Goal: Task Accomplishment & Management: Use online tool/utility

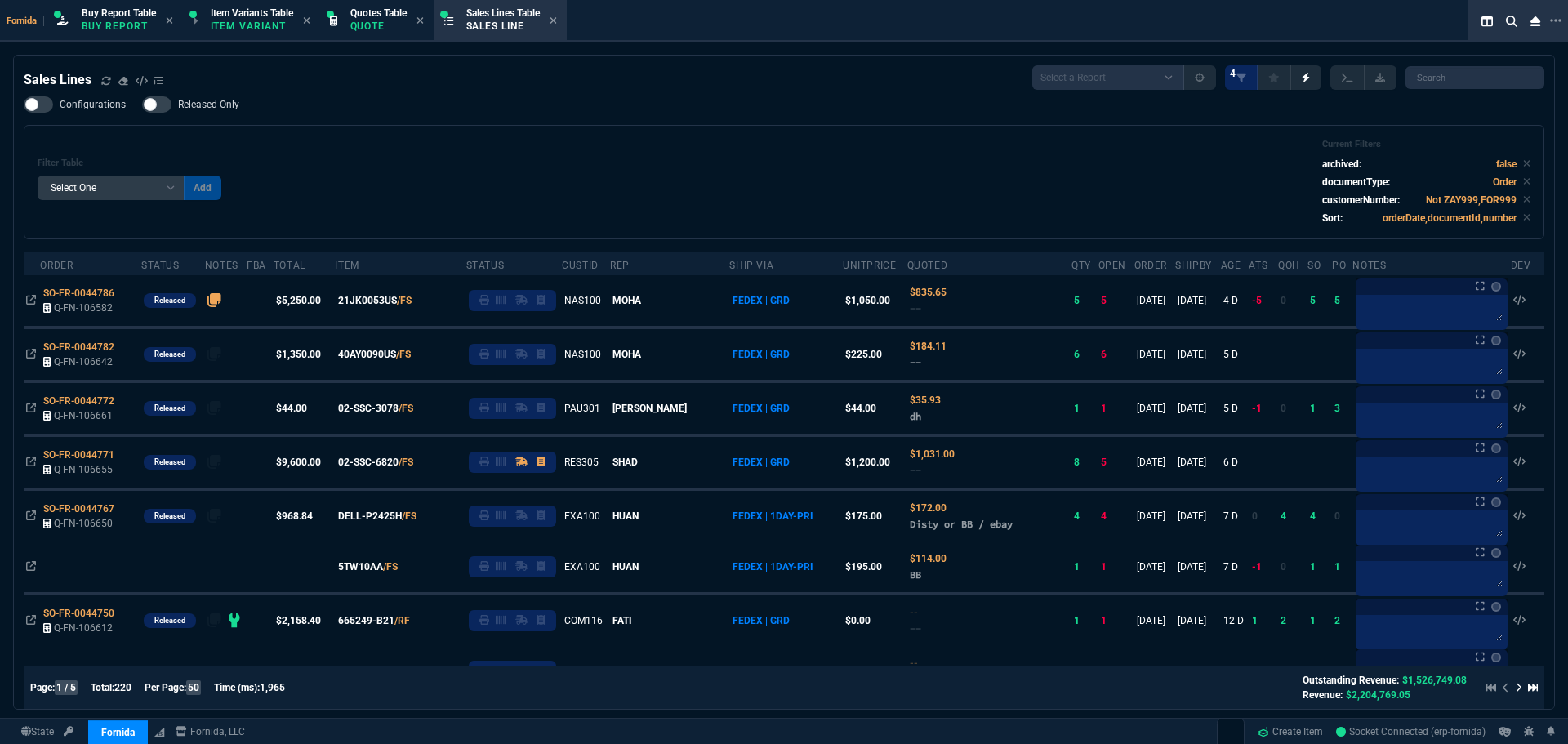
select select "1: BROV"
select select
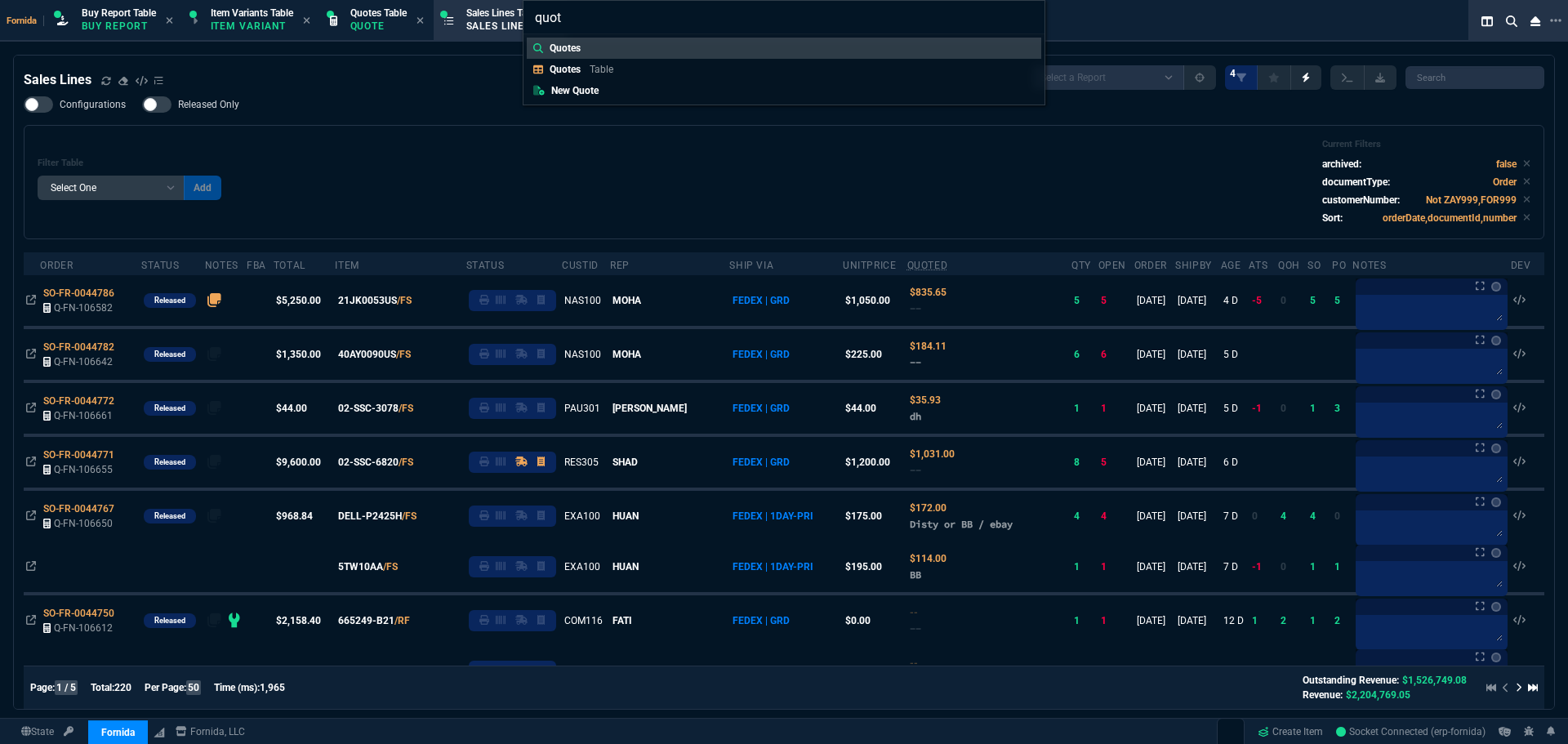
type input "quote"
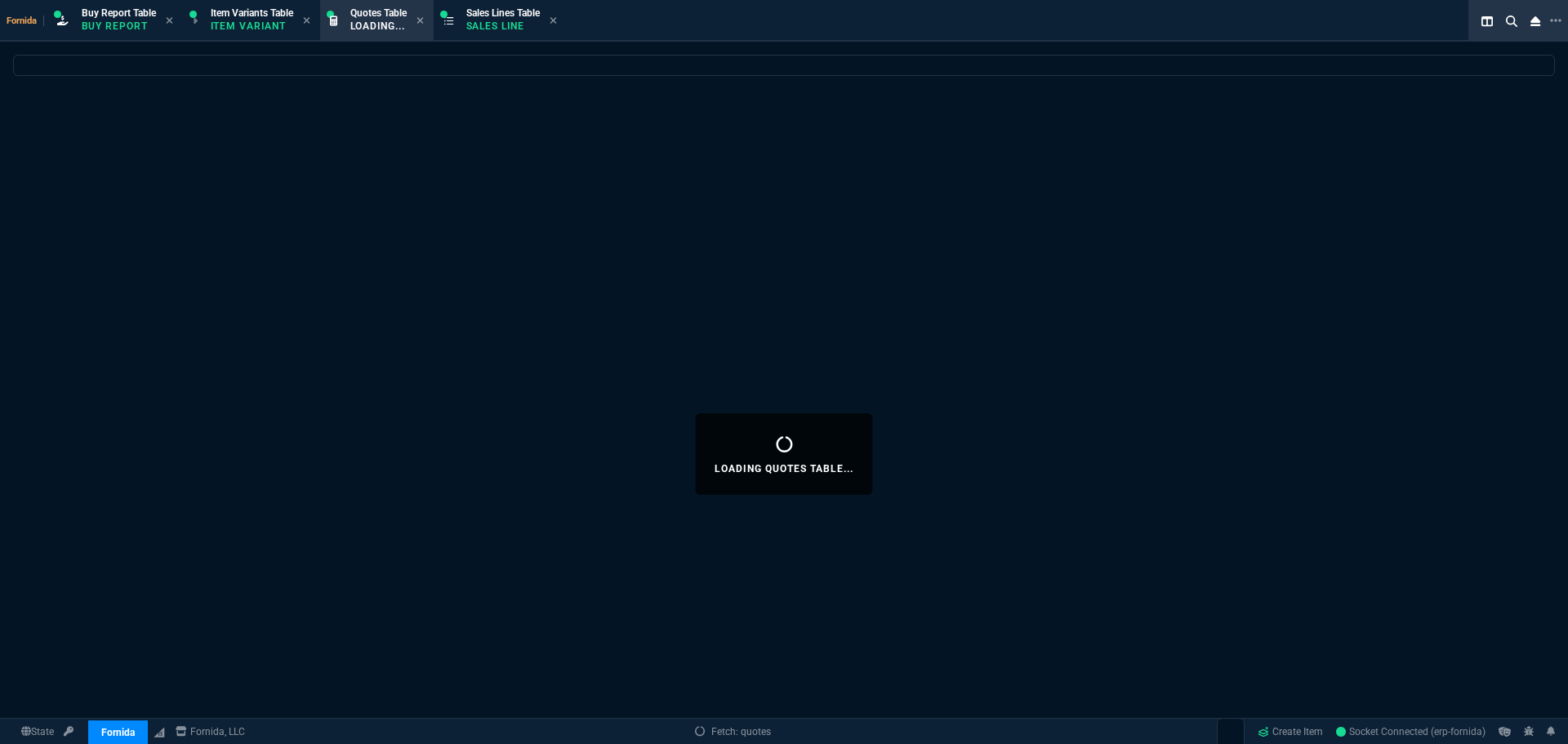
select select
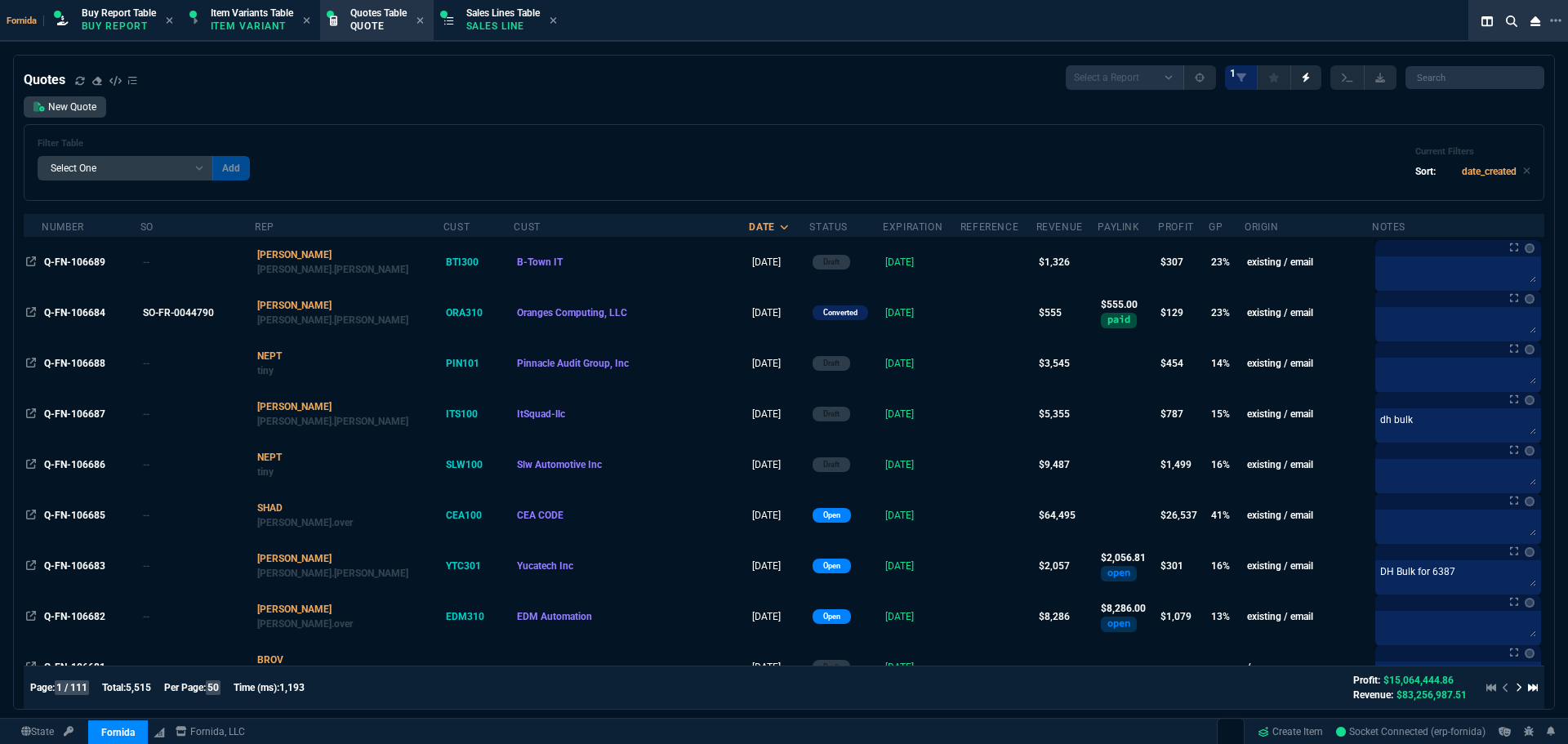
click at [559, 121] on div "New Quote Filter Table Select One Add Filter () creator (creator) Cust (headers…" at bounding box center [784, 149] width 1520 height 105
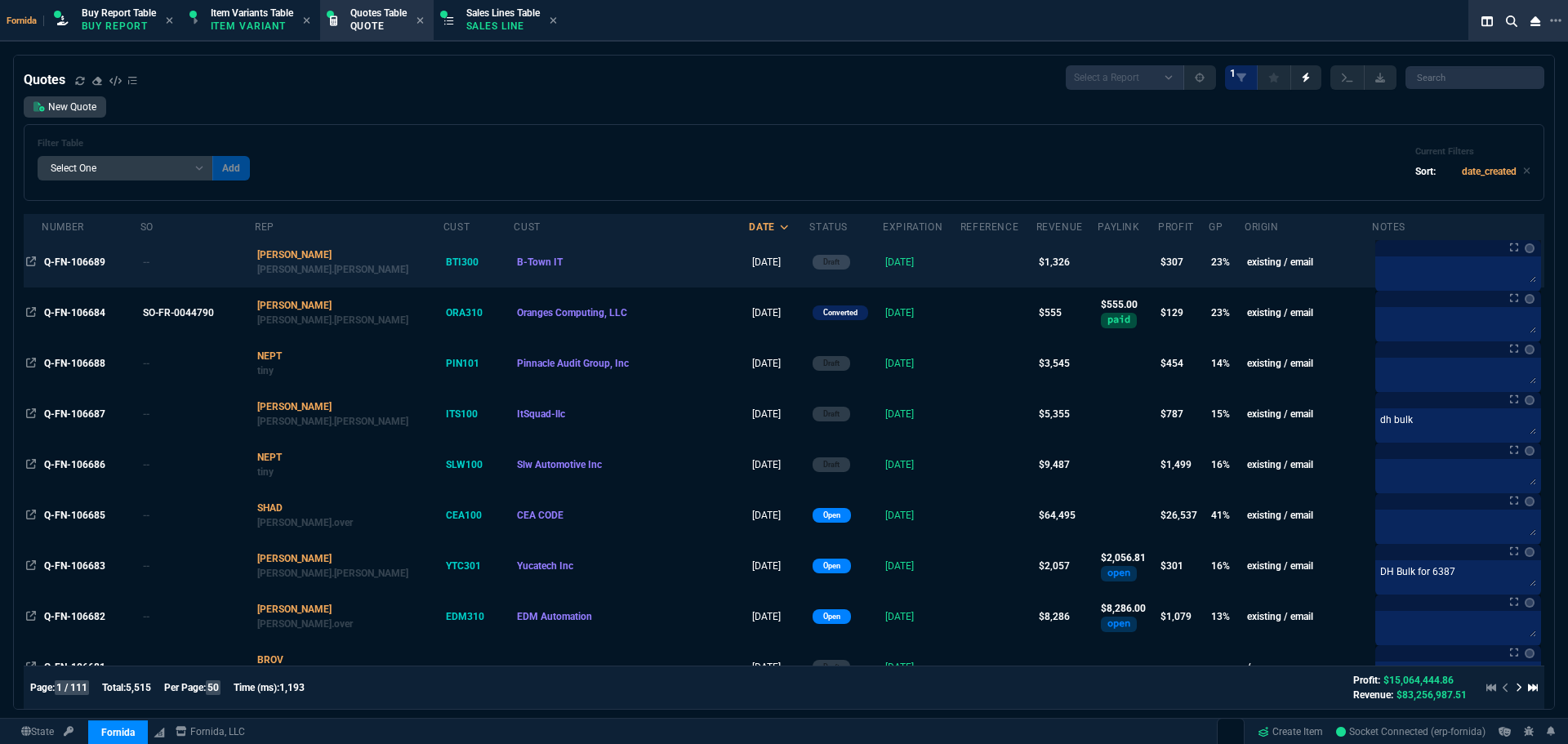
scroll to position [163, 0]
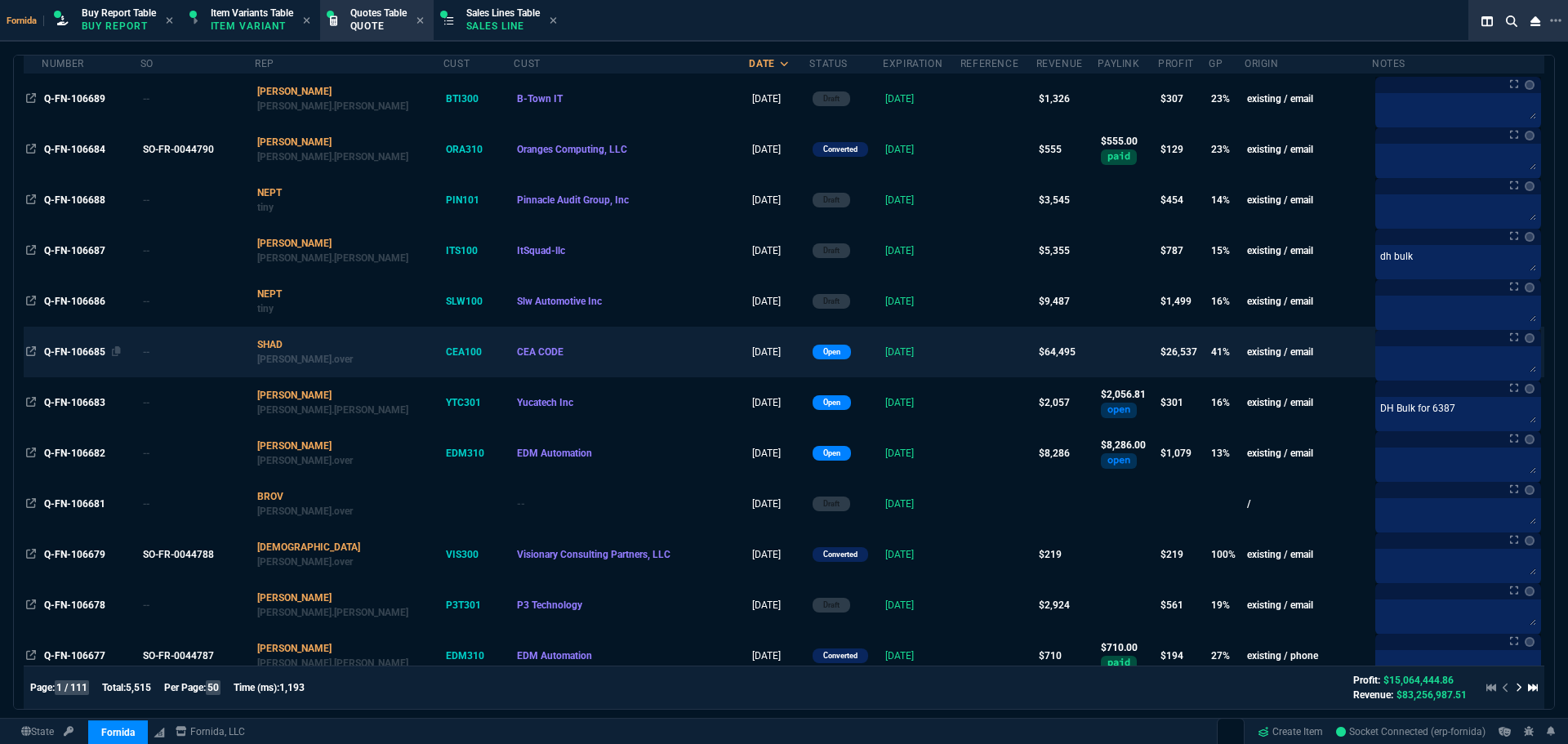
click at [89, 357] on span "Q-FN-106685" at bounding box center [74, 351] width 61 height 12
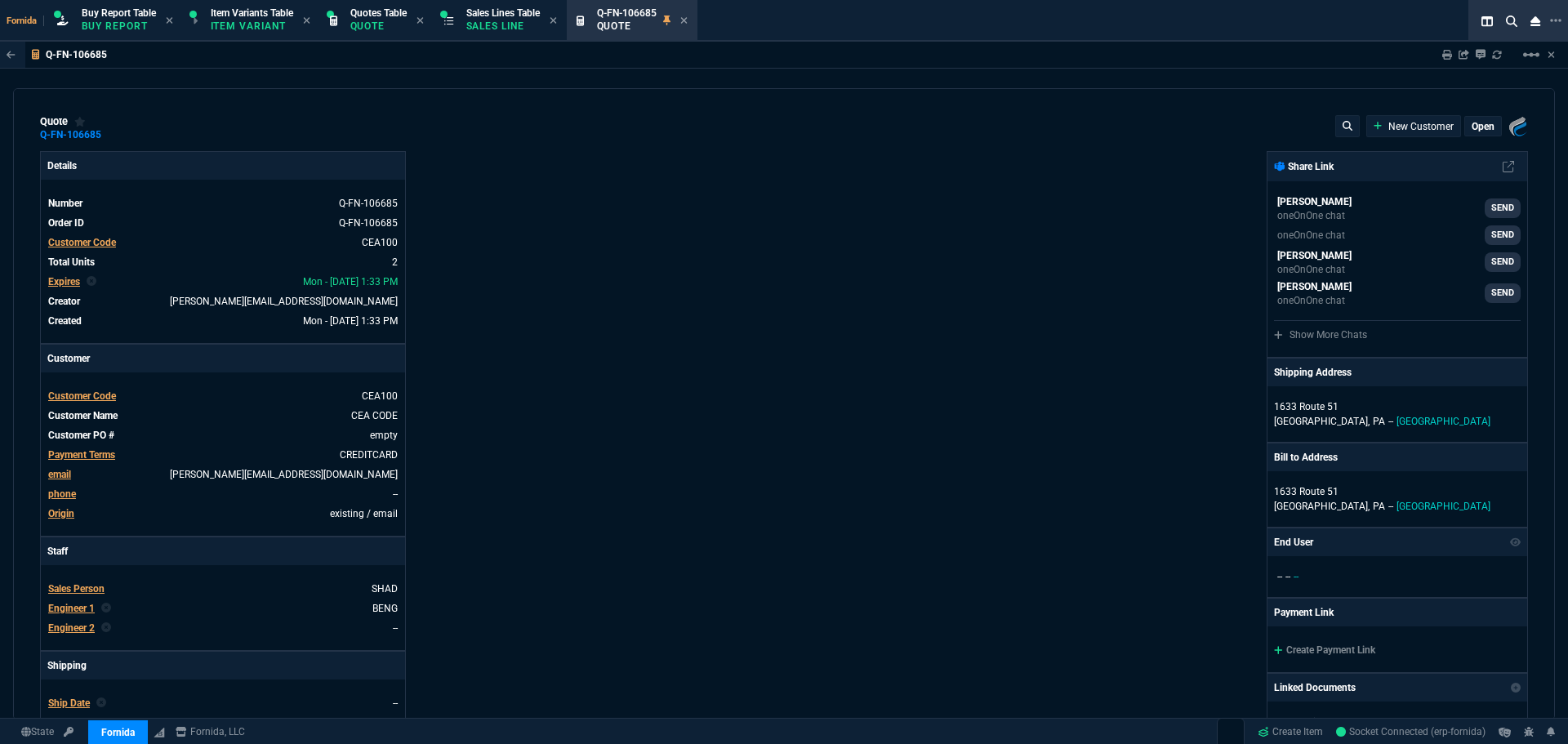
type input "44"
type input "28516"
type input "0"
type input "69"
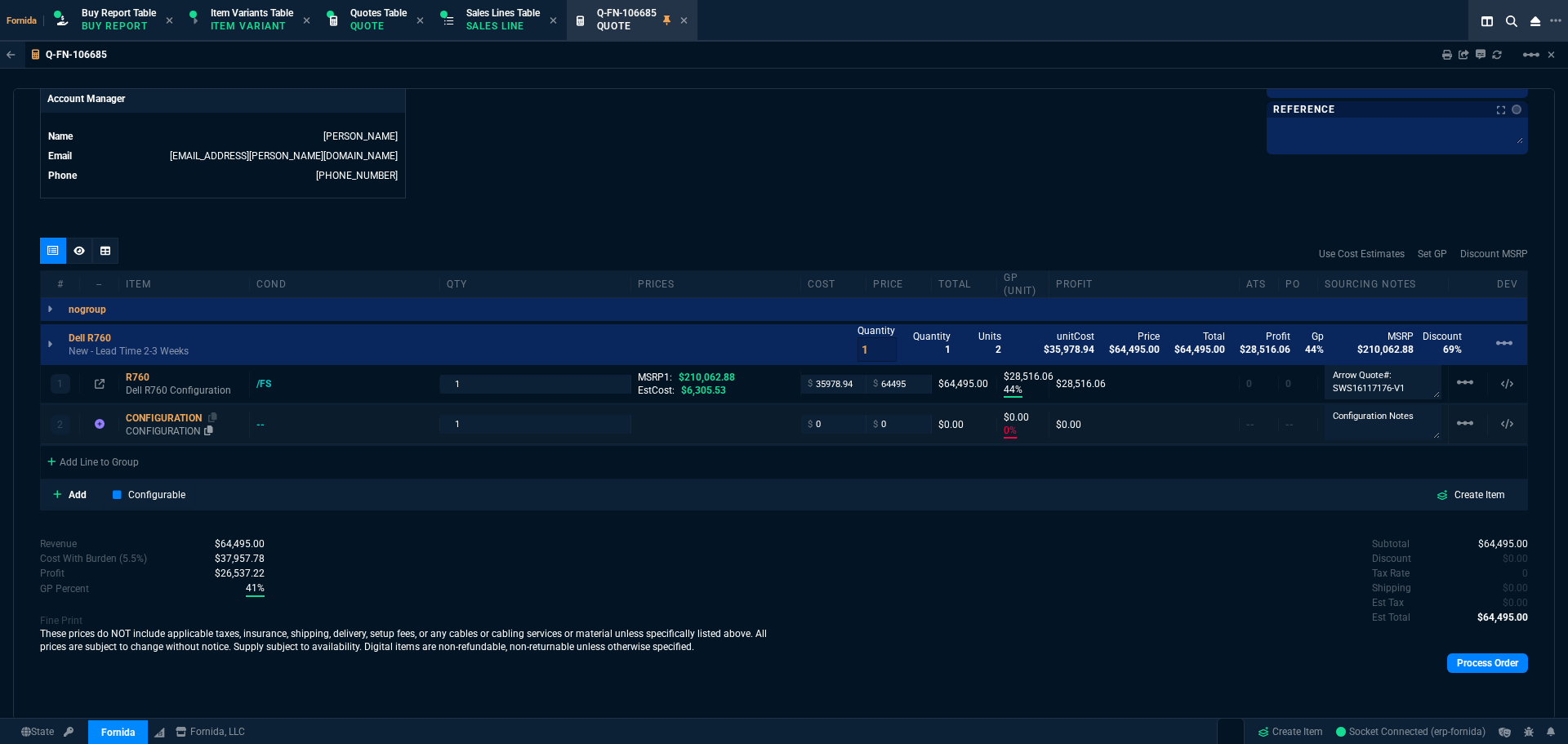
scroll to position [798, 0]
click at [155, 387] on p "Dell R760 Configuration" at bounding box center [184, 388] width 117 height 26
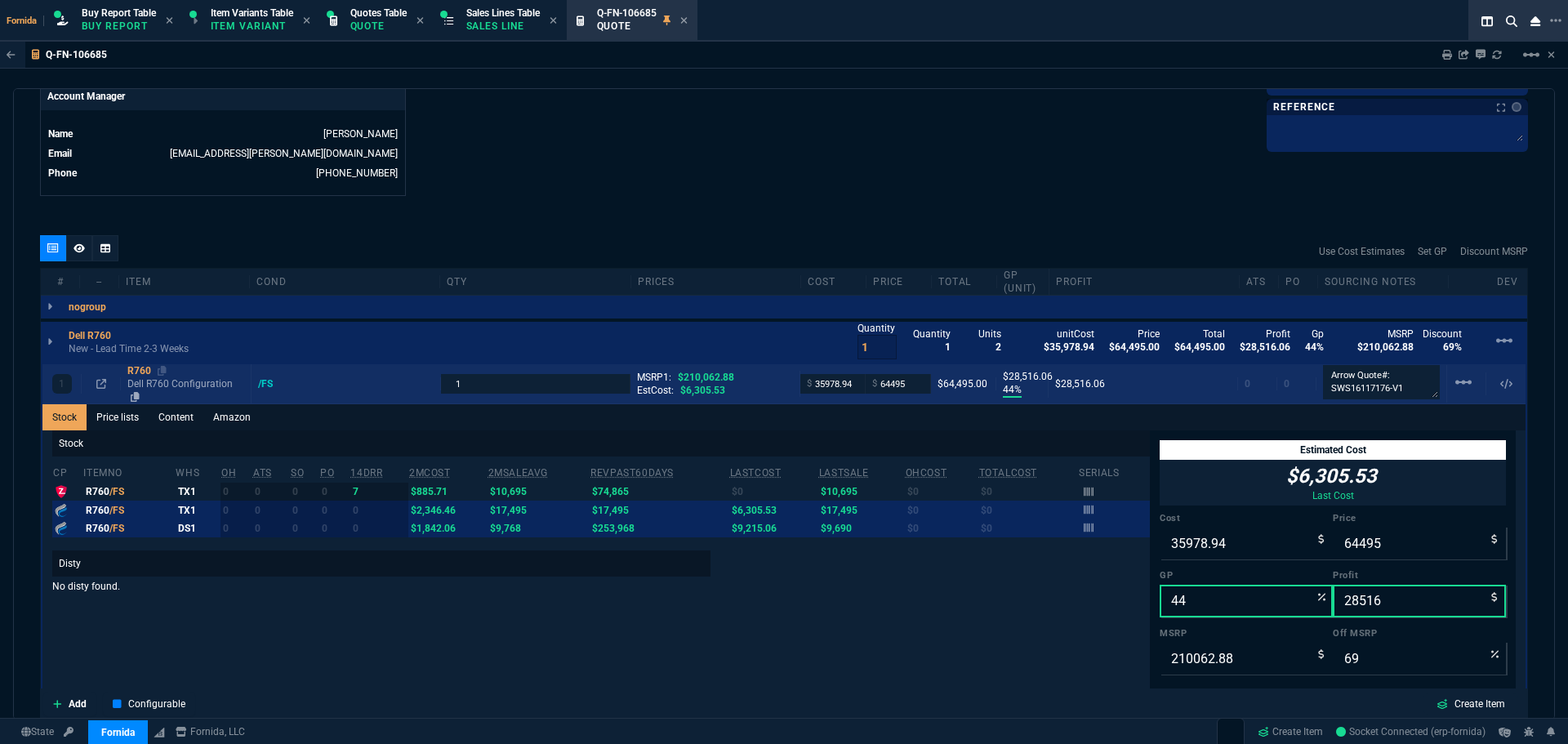
click at [170, 396] on p "Dell R760 Configuration" at bounding box center [186, 389] width 117 height 26
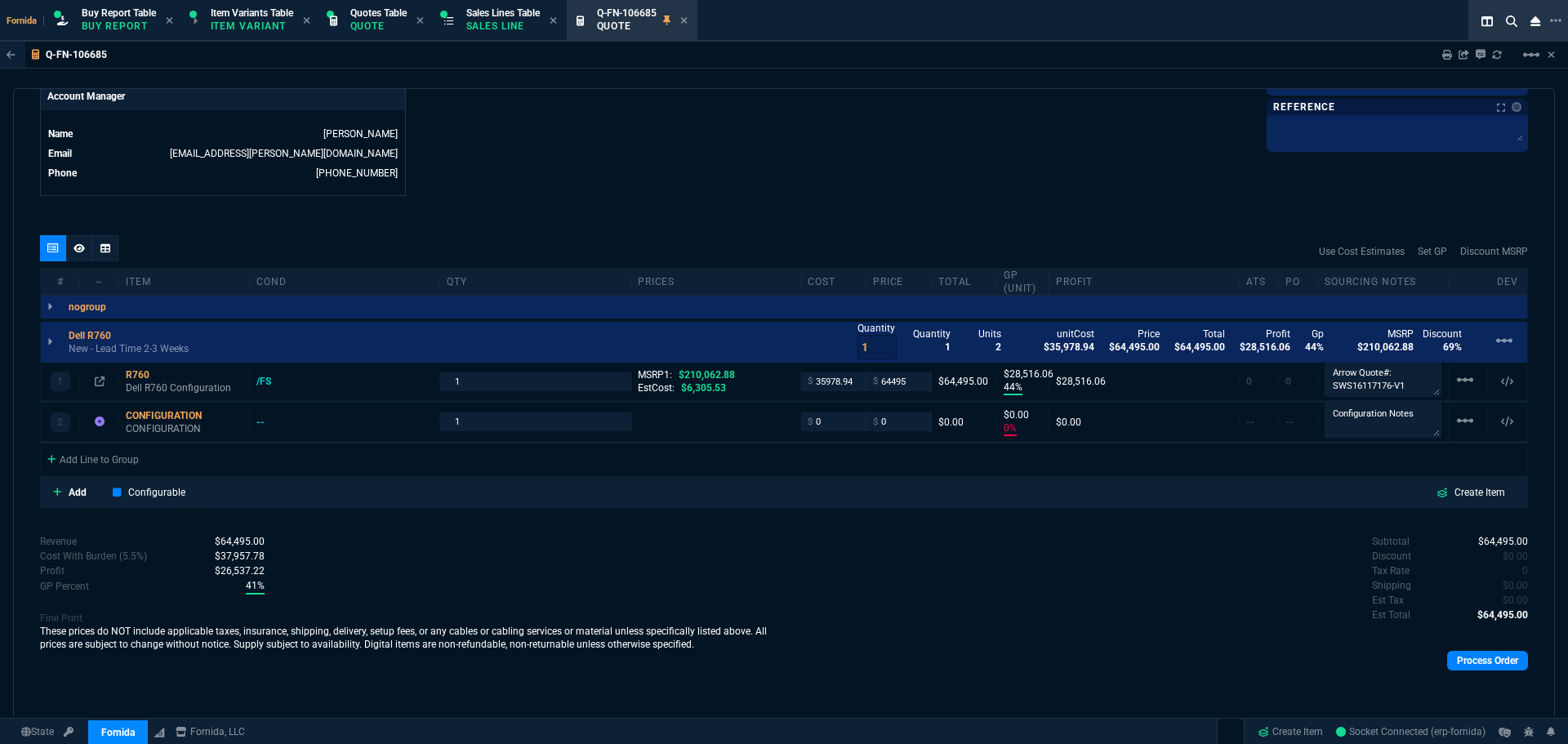
click at [687, 24] on icon at bounding box center [684, 20] width 7 height 10
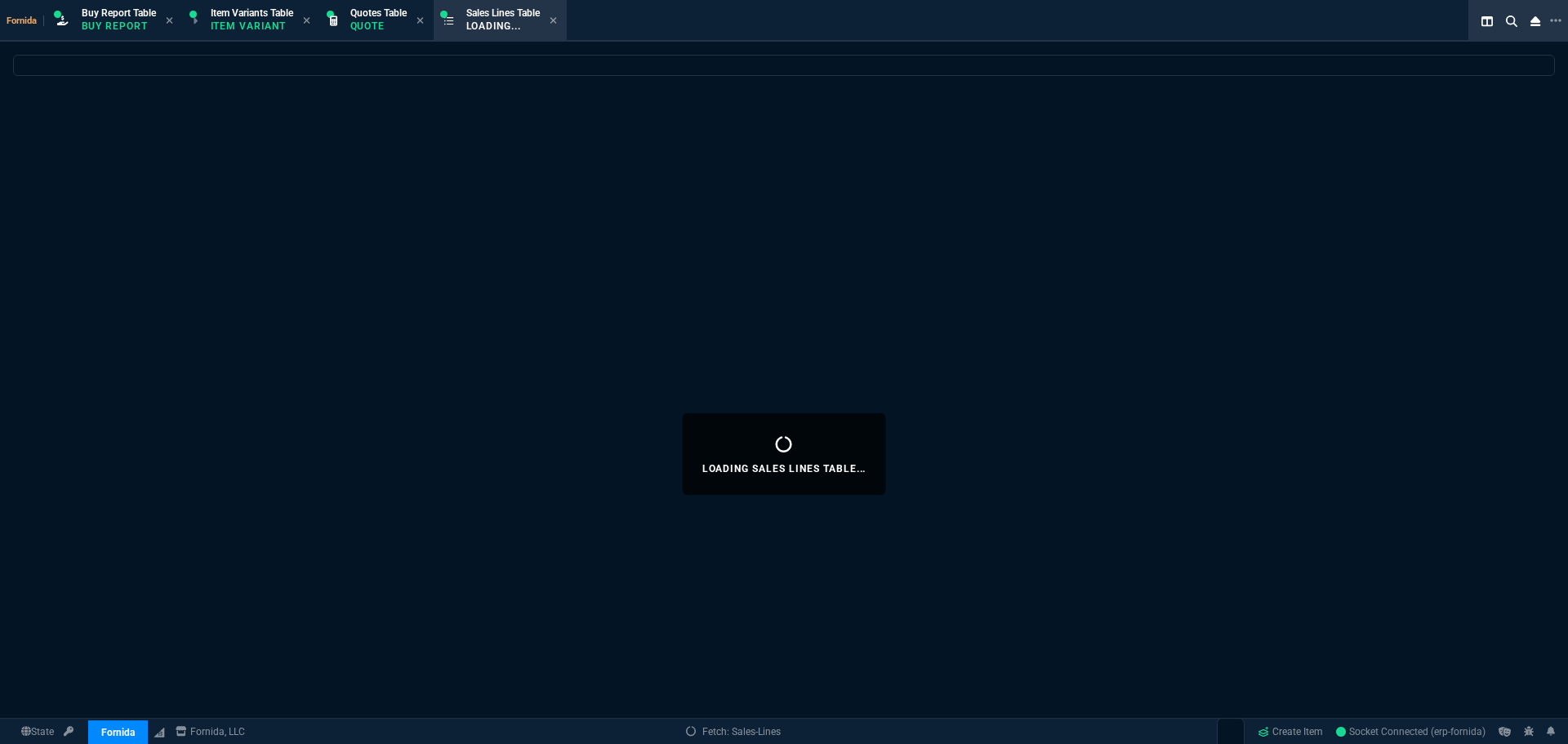
select select
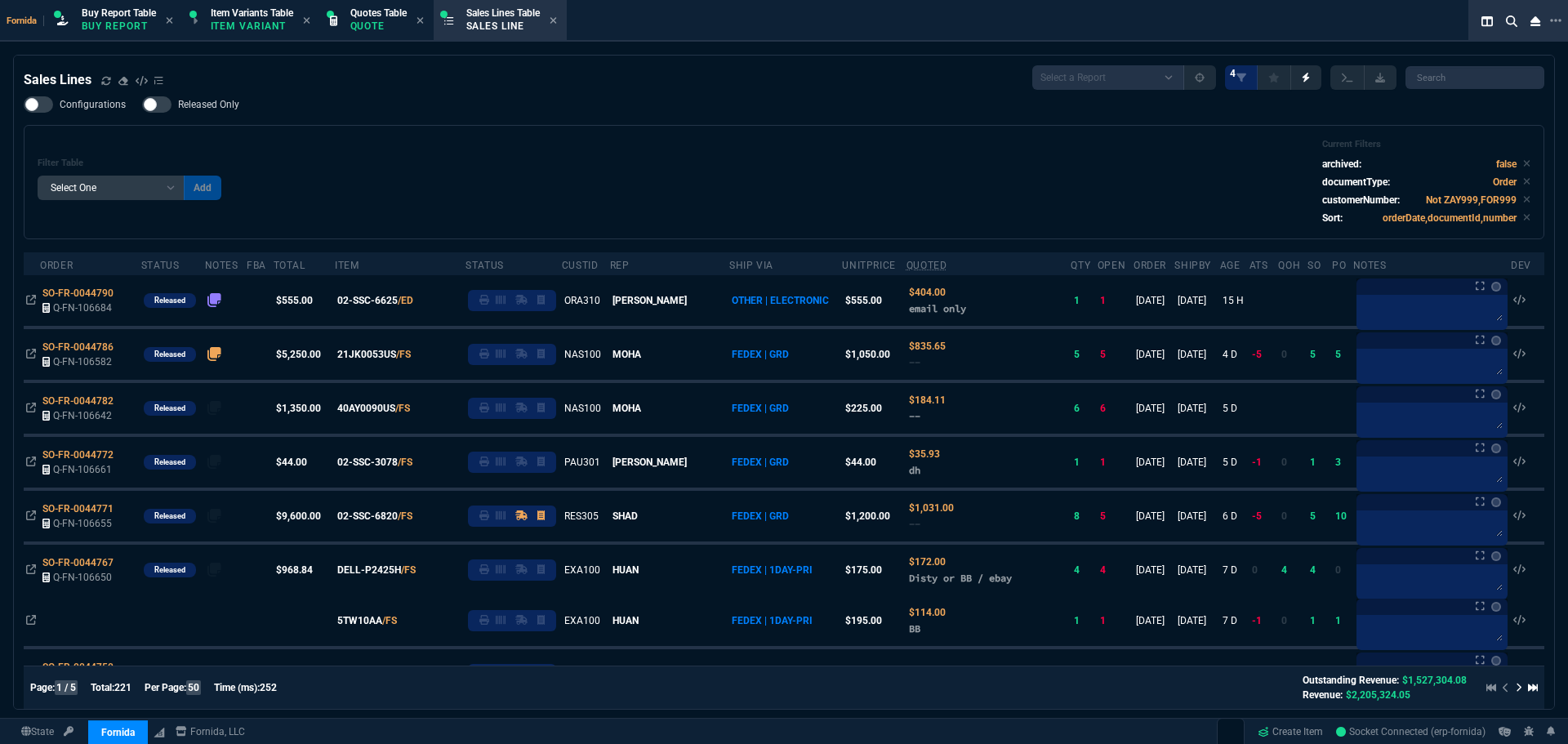
click at [492, 198] on div "Filter Table Select One Add Filter () Age () ATS () Cond (itemVariantCode) Cust…" at bounding box center [783, 183] width 1493 height 87
click at [448, 153] on div "Filter Table Select One Add Filter () Age () ATS () Cond (itemVariantCode) Cust…" at bounding box center [783, 183] width 1493 height 87
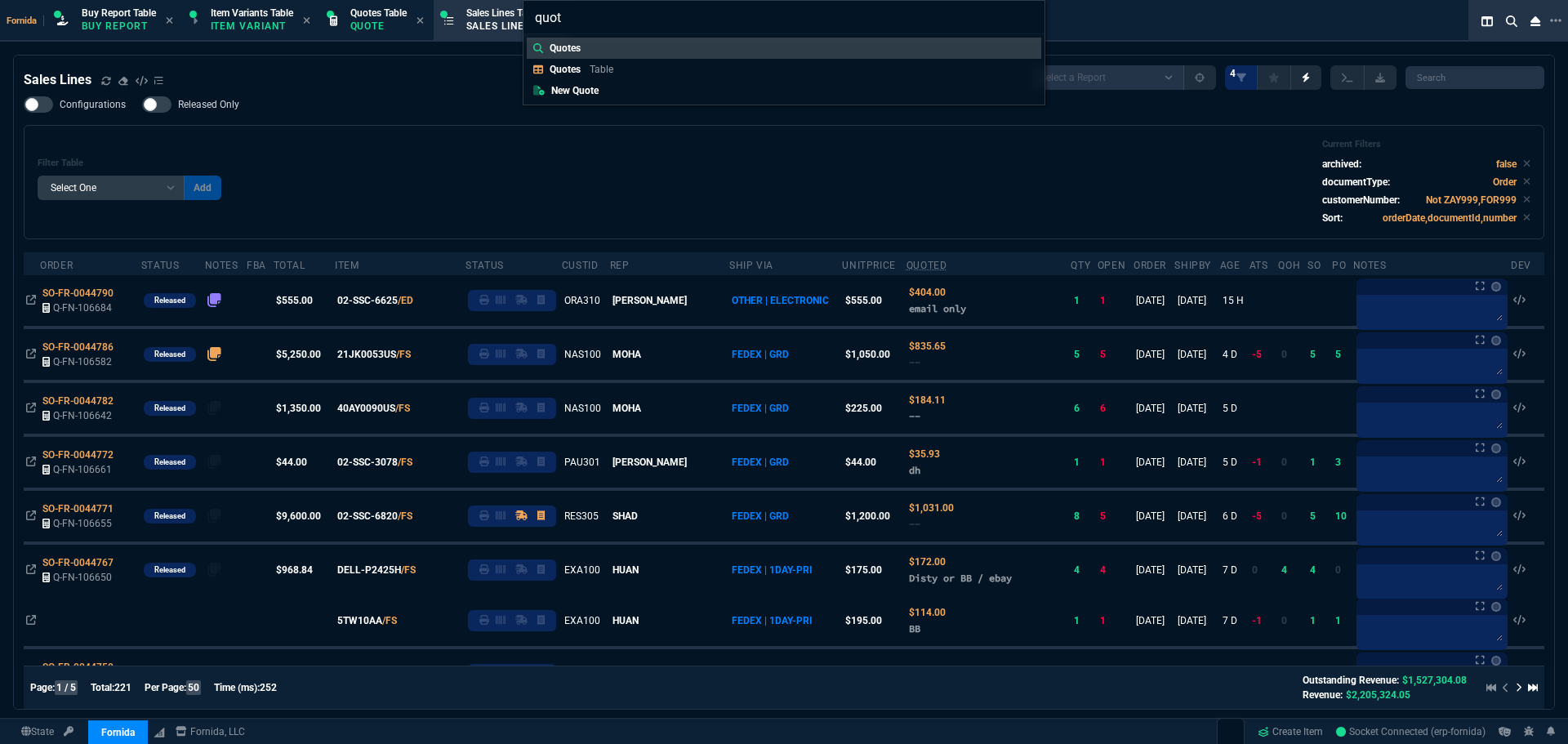
type input "quote"
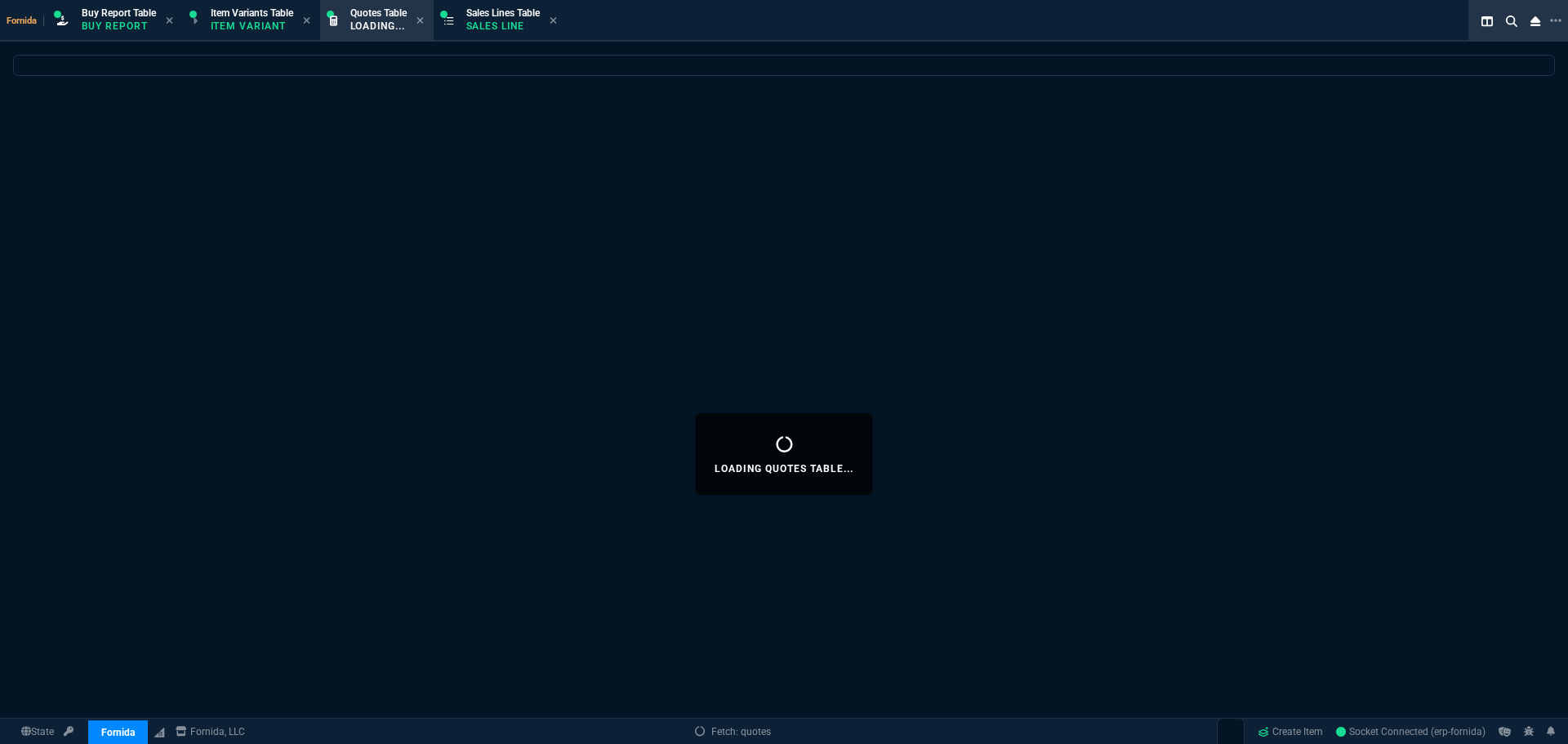
select select
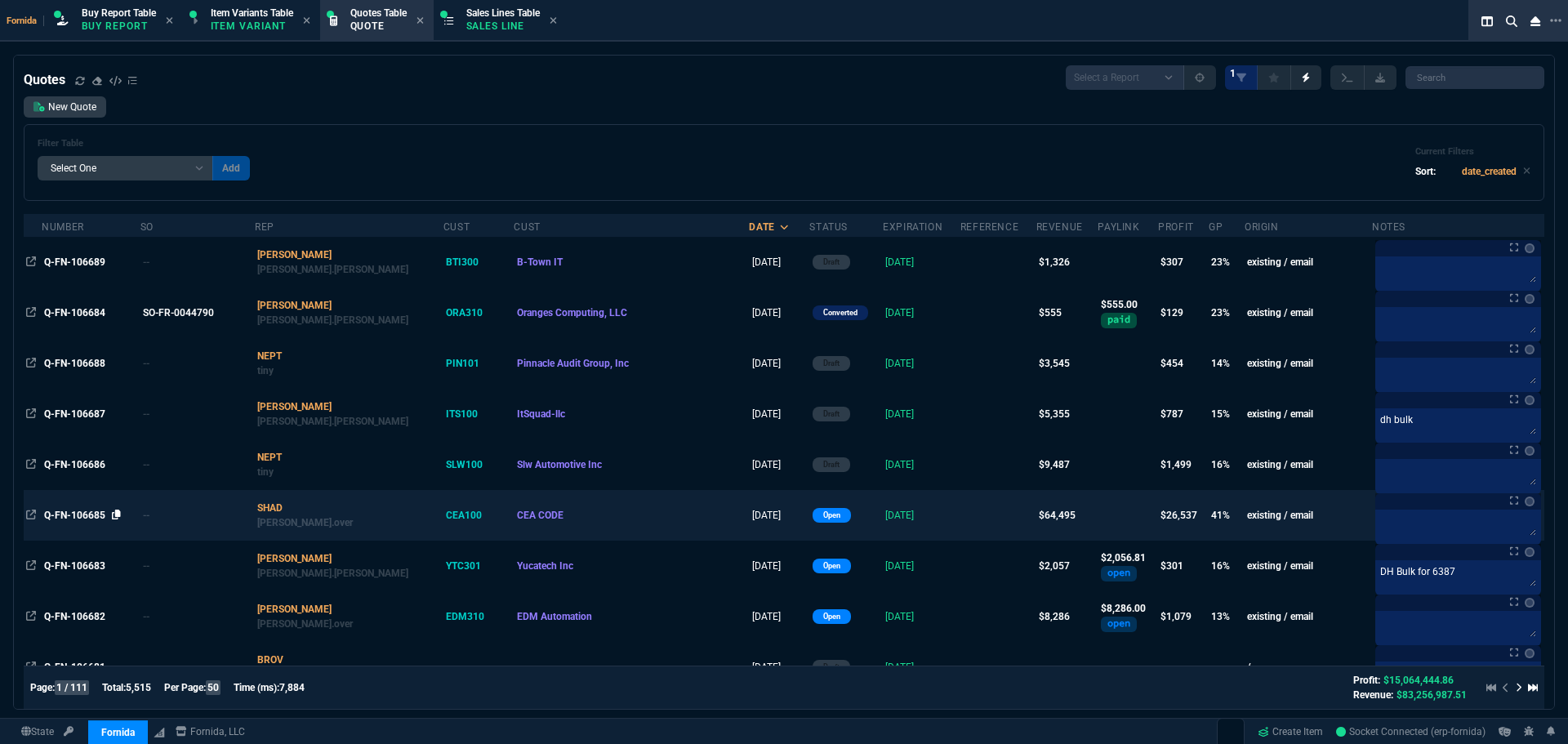
click at [118, 512] on icon at bounding box center [116, 514] width 9 height 10
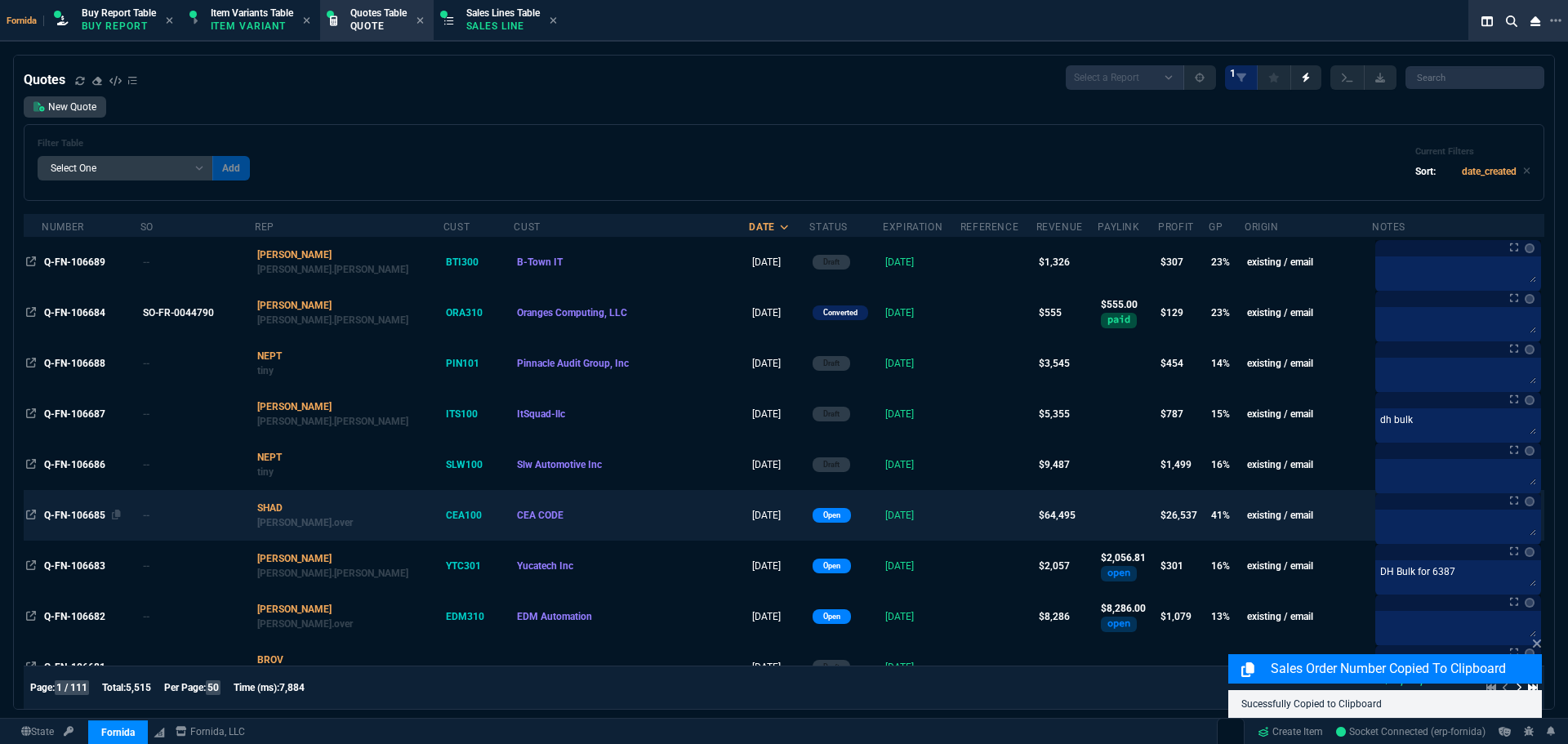
click at [77, 519] on span "Q-FN-106685" at bounding box center [74, 515] width 61 height 12
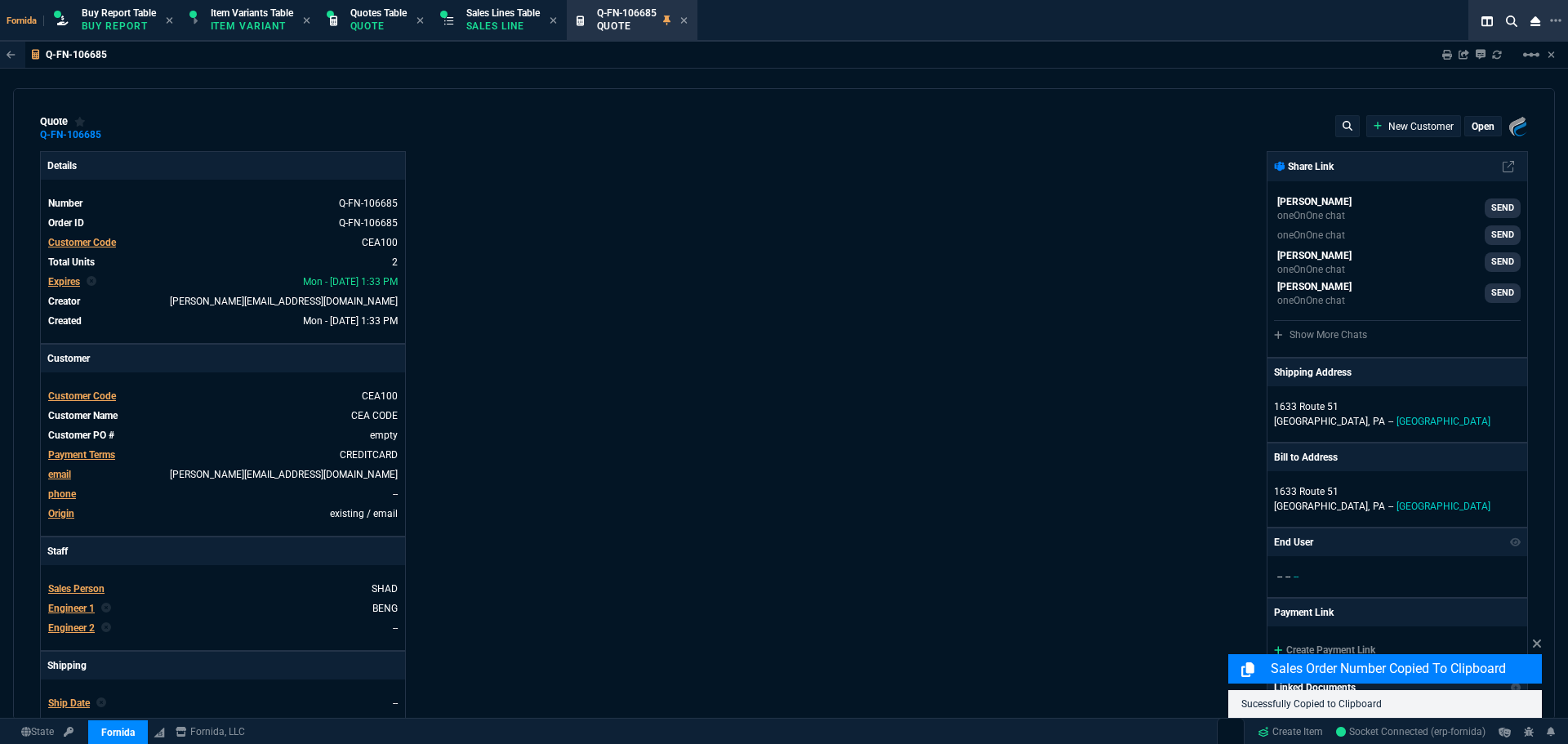
type input "44"
type input "28516"
type input "0"
type input "69"
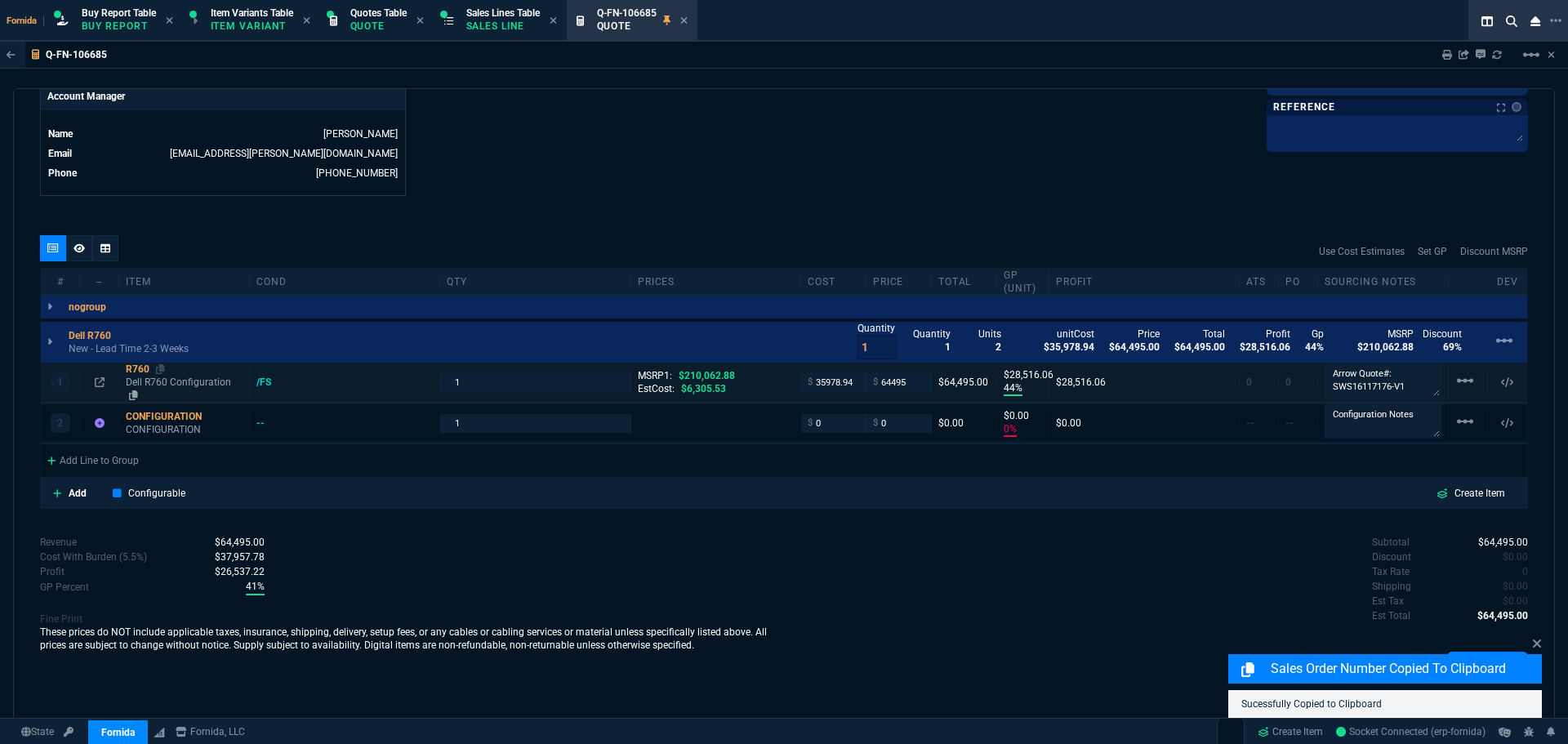
click at [144, 382] on p "Dell R760 Configuration" at bounding box center [184, 388] width 117 height 26
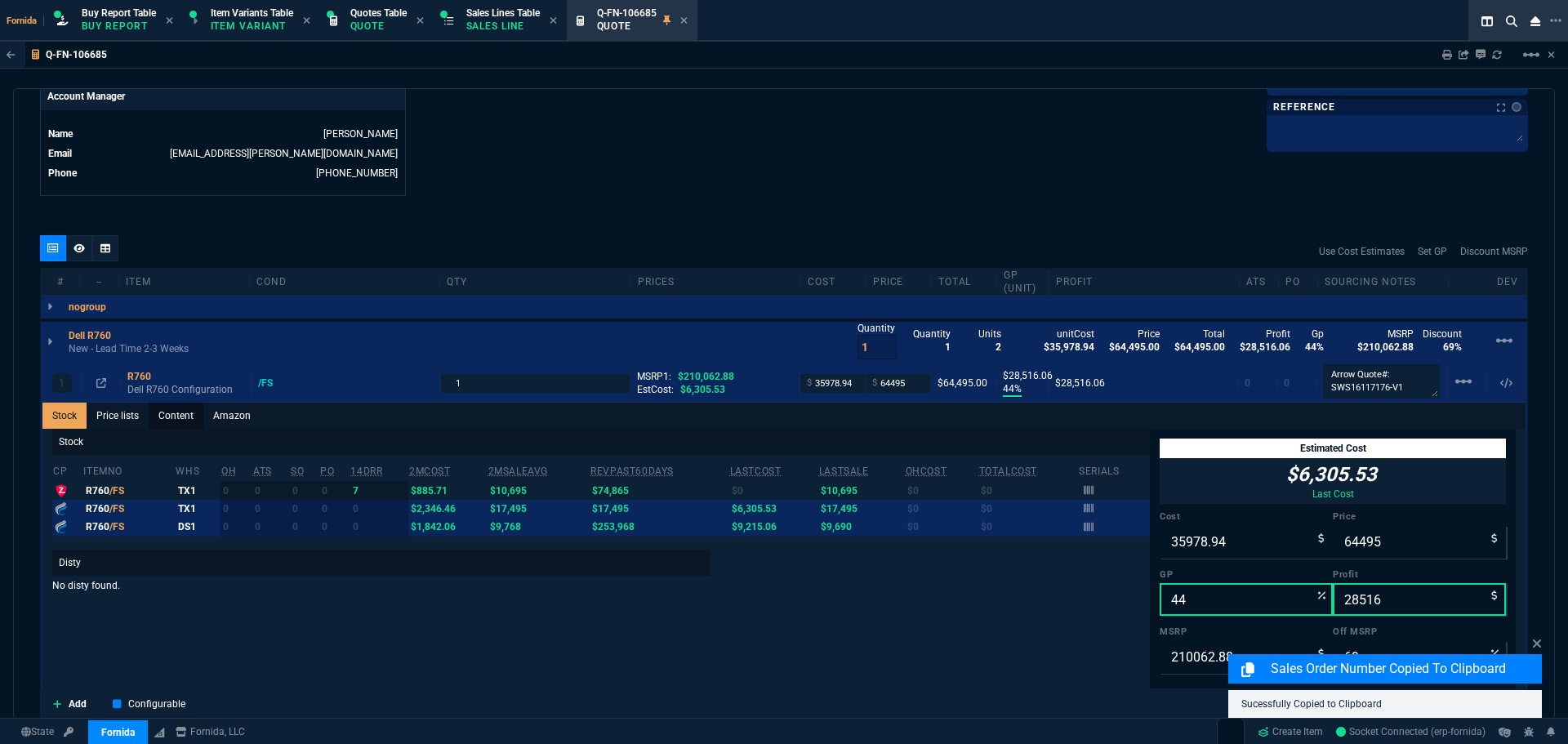
click at [160, 421] on link "Content" at bounding box center [176, 415] width 55 height 26
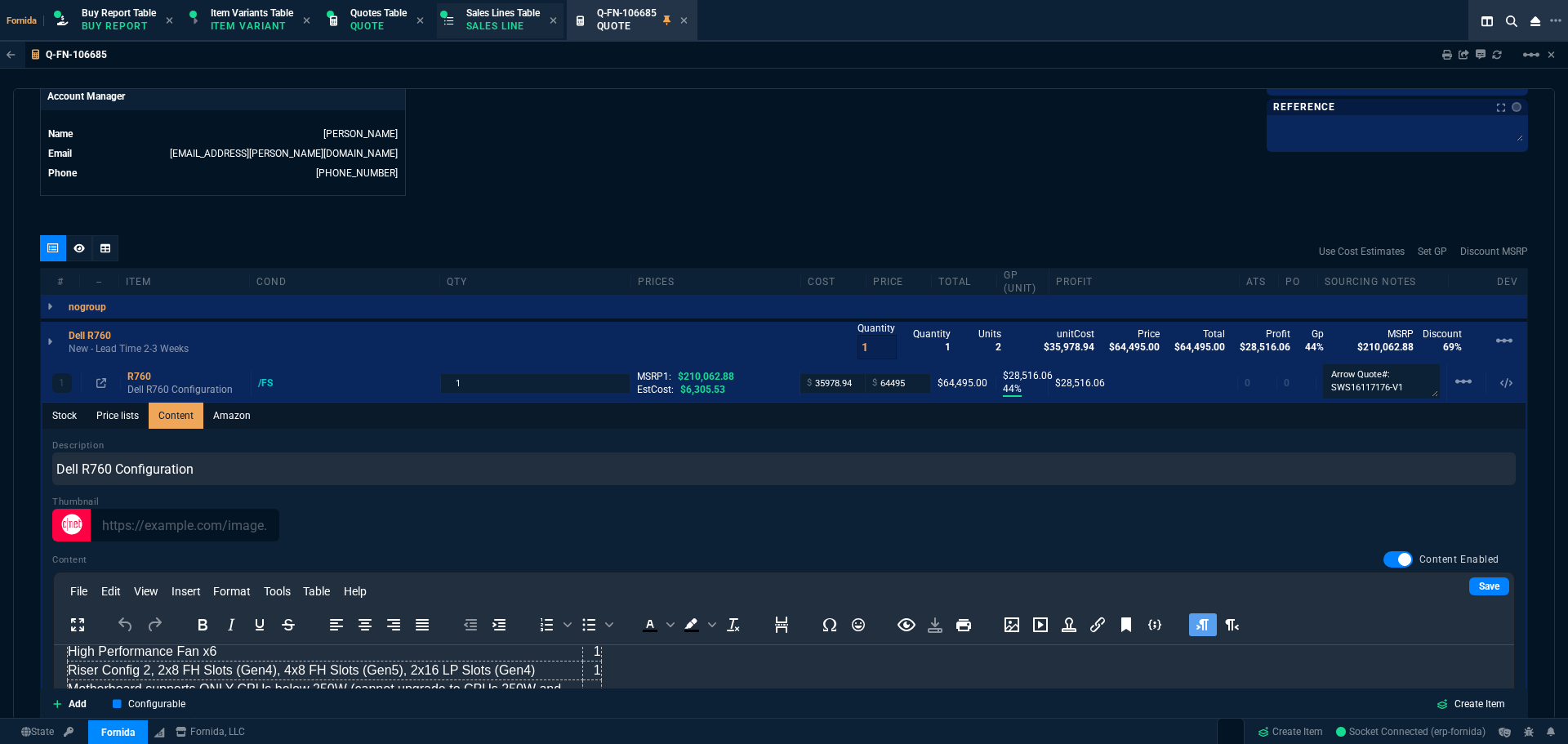
click at [514, 20] on p "Sales Line" at bounding box center [503, 26] width 74 height 13
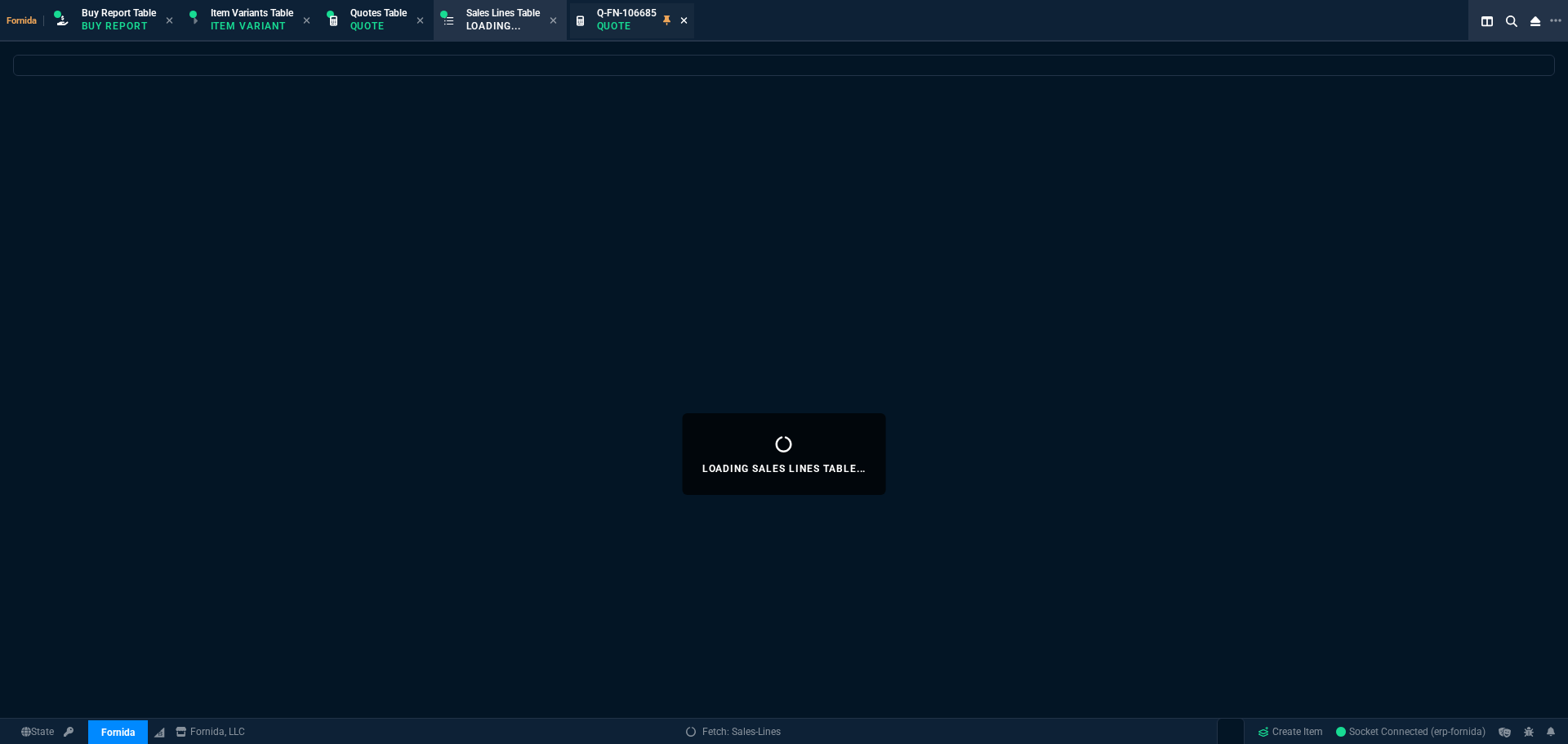
click at [687, 20] on icon at bounding box center [684, 20] width 7 height 10
select select
